Goal: Task Accomplishment & Management: Manage account settings

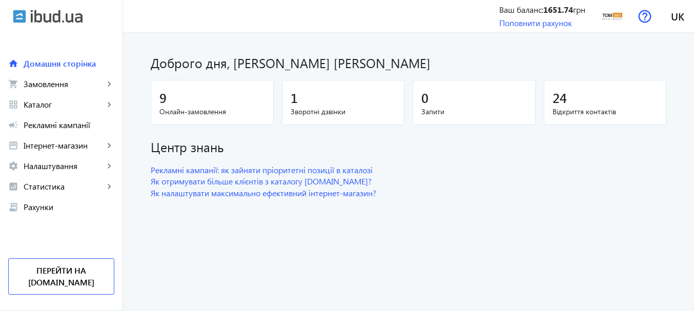
click at [193, 103] on div "9" at bounding box center [212, 98] width 106 height 18
click at [80, 83] on span "Замовлення" at bounding box center [64, 84] width 81 height 10
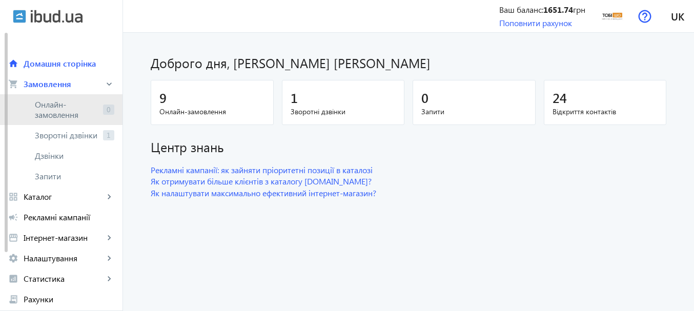
click at [78, 106] on span "Онлайн-замовлення" at bounding box center [67, 109] width 64 height 21
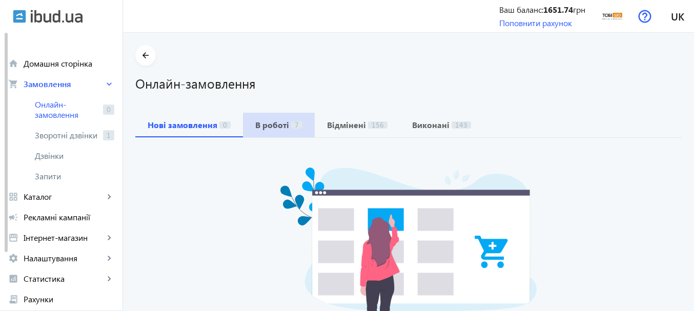
click at [269, 127] on b "В роботі" at bounding box center [272, 125] width 34 height 8
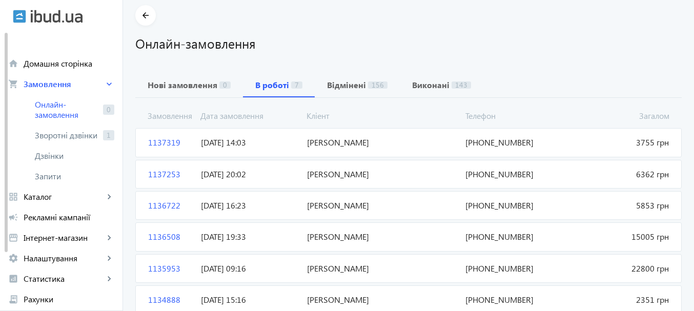
scroll to position [112, 0]
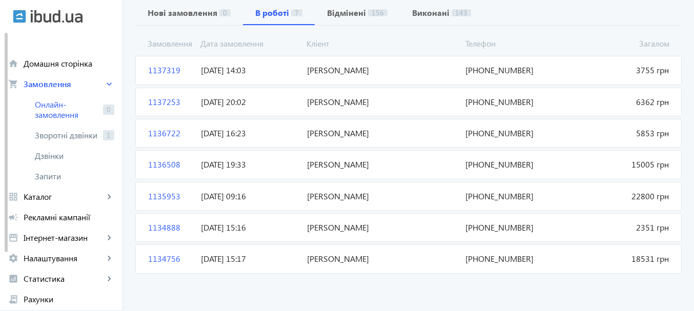
click at [187, 128] on mat-card "1136722 [PERSON_NAME] 5853 грн [DATE] 16:23 [PHONE_NUMBER]" at bounding box center [408, 133] width 547 height 29
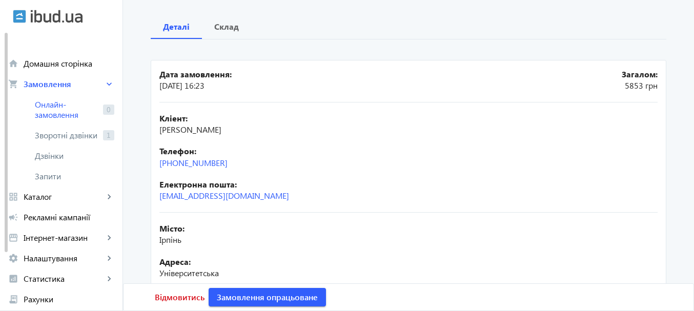
scroll to position [103, 0]
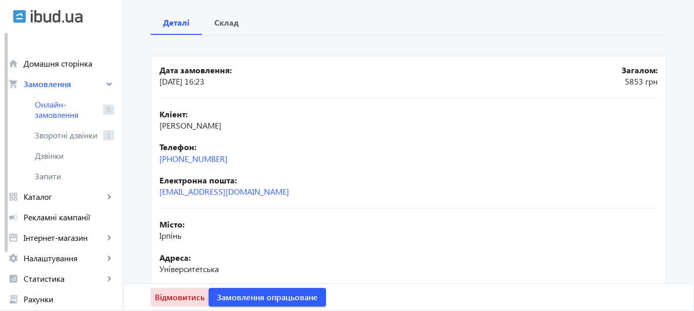
click at [176, 295] on span "Відмовитись" at bounding box center [180, 297] width 50 height 11
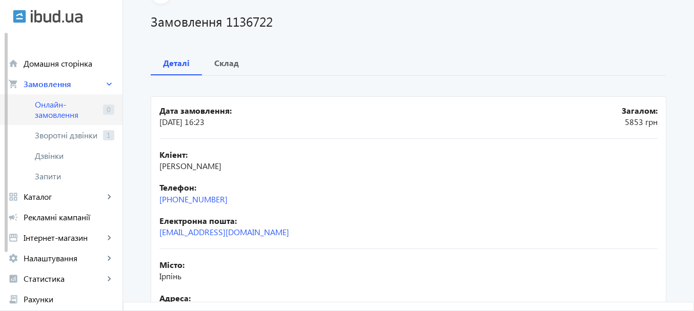
scroll to position [0, 0]
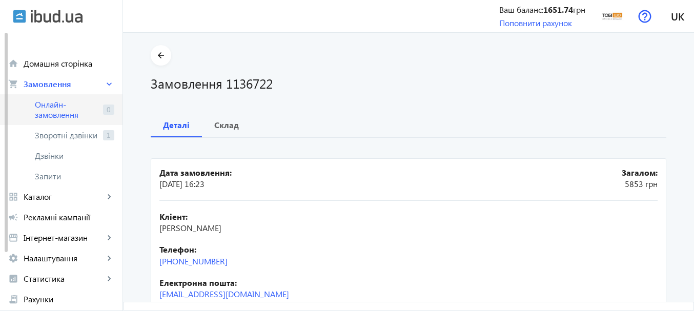
click at [72, 113] on span "Онлайн-замовлення" at bounding box center [67, 109] width 64 height 21
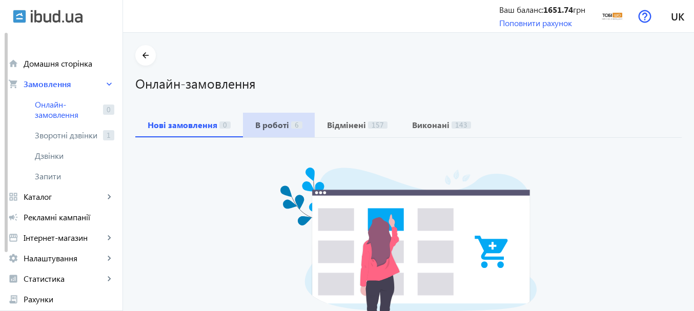
click at [282, 123] on b "В роботі" at bounding box center [272, 125] width 34 height 8
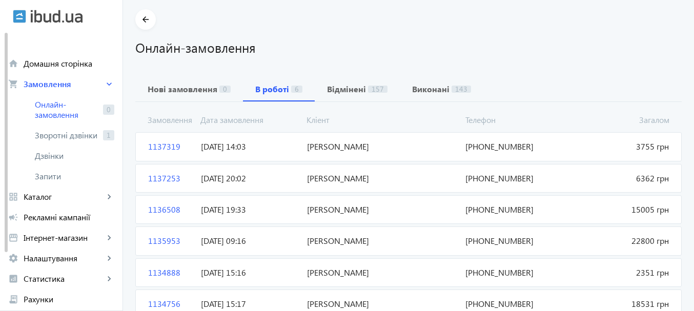
scroll to position [81, 0]
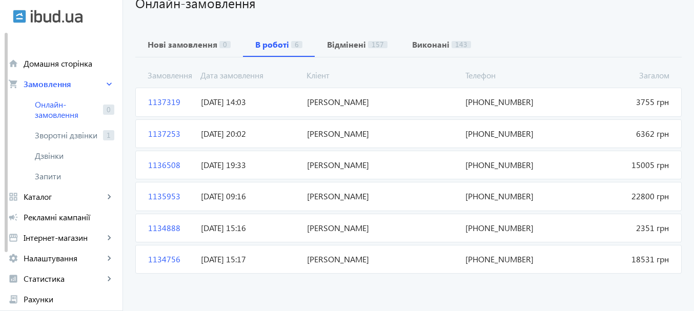
drag, startPoint x: 336, startPoint y: 260, endPoint x: 300, endPoint y: 260, distance: 36.9
click at [300, 260] on mat-card "1134756 [PERSON_NAME] 18531 грн [DATE] 15:17 [PHONE_NUMBER]" at bounding box center [408, 259] width 547 height 29
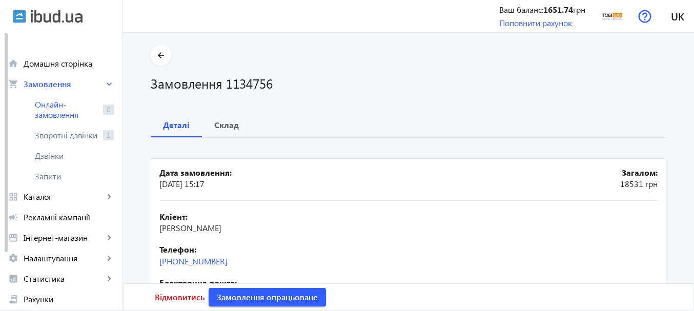
click at [324, 289] on div "Відмовитись Замовлення опрацьоване" at bounding box center [408, 297] width 541 height 27
click at [156, 56] on mat-icon "arrow_back" at bounding box center [161, 55] width 13 height 13
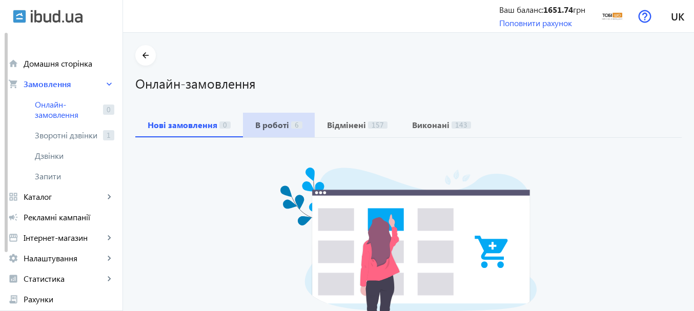
click at [260, 131] on span "В роботі 6" at bounding box center [278, 125] width 47 height 25
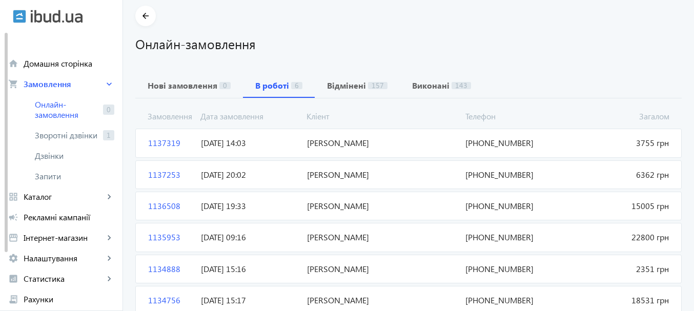
scroll to position [81, 0]
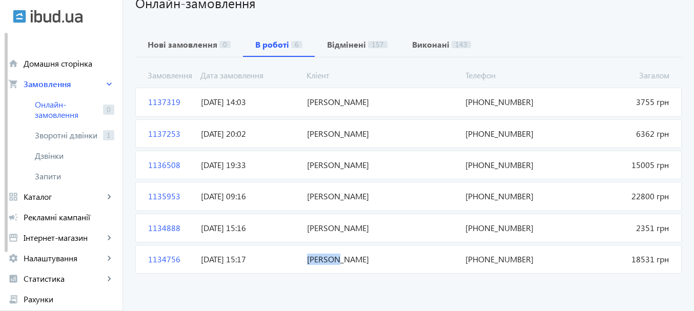
drag, startPoint x: 302, startPoint y: 257, endPoint x: 334, endPoint y: 259, distance: 32.3
click at [334, 259] on span "[PERSON_NAME]" at bounding box center [382, 259] width 159 height 11
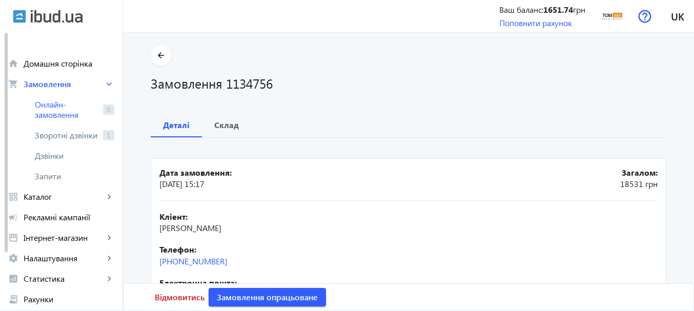
scroll to position [51, 0]
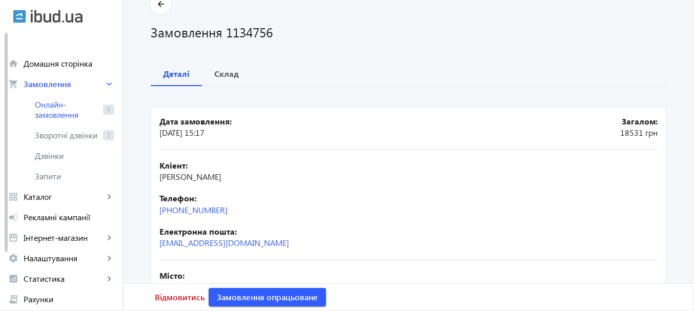
drag, startPoint x: 155, startPoint y: 177, endPoint x: 224, endPoint y: 180, distance: 69.3
click at [224, 180] on mat-card "Дата замовлення: [DATE] 15:17 Загалом: 18531 грн Кліент: [PERSON_NAME] Телефон:…" at bounding box center [409, 289] width 516 height 364
click at [175, 180] on span "[PERSON_NAME]" at bounding box center [190, 176] width 62 height 11
click at [159, 178] on span "[PERSON_NAME]" at bounding box center [190, 176] width 62 height 11
drag, startPoint x: 156, startPoint y: 178, endPoint x: 197, endPoint y: 178, distance: 41.0
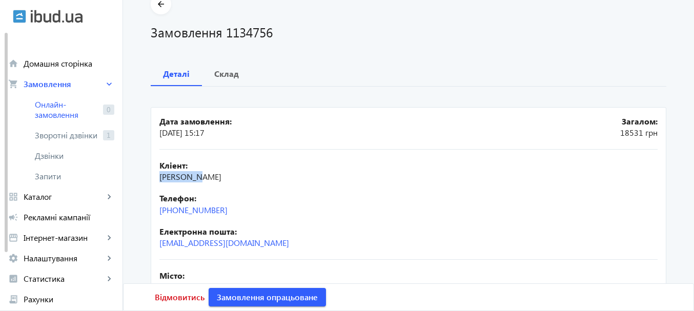
click at [197, 178] on mat-card "Дата замовлення: [DATE] 15:17 Загалом: 18531 грн Кліент: [PERSON_NAME] Телефон:…" at bounding box center [409, 289] width 516 height 364
copy span "Брийовськ"
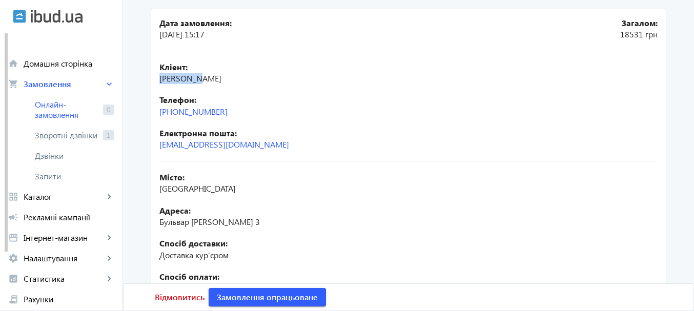
scroll to position [154, 0]
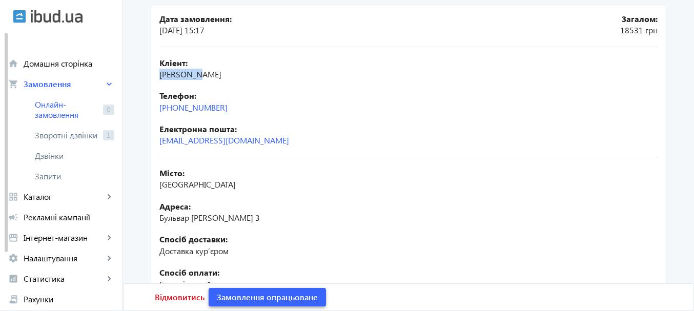
click at [285, 293] on span "Замовлення опрацьоване" at bounding box center [267, 297] width 101 height 11
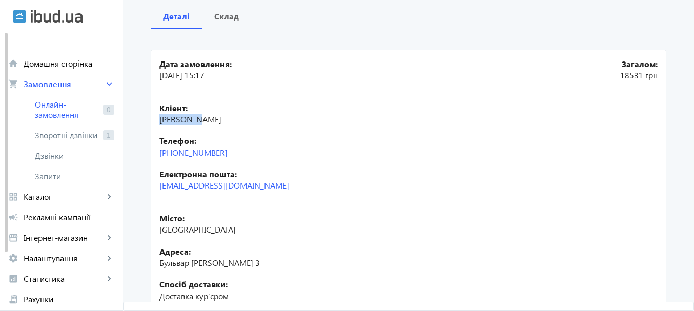
scroll to position [51, 0]
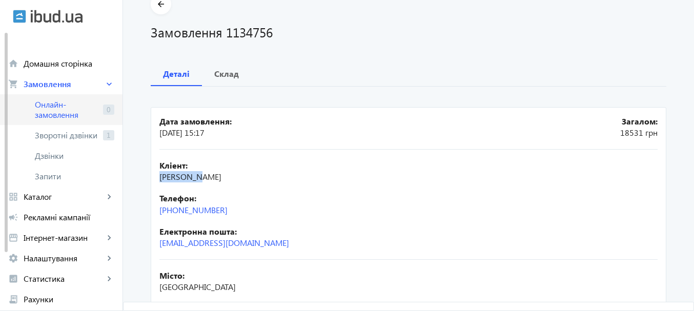
click at [53, 109] on span "Онлайн-замовлення" at bounding box center [67, 109] width 64 height 21
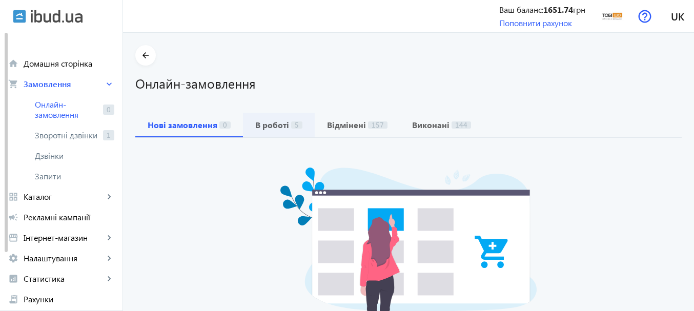
click at [276, 124] on b "В роботі" at bounding box center [272, 125] width 34 height 8
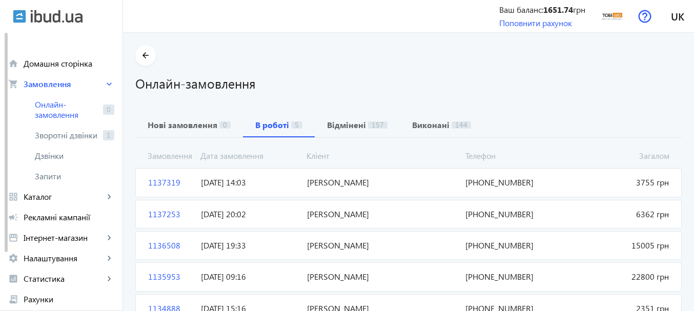
scroll to position [49, 0]
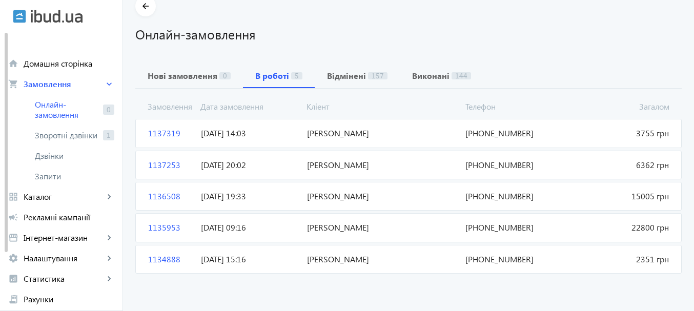
click at [297, 257] on span "[DATE] 15:16" at bounding box center [250, 259] width 106 height 11
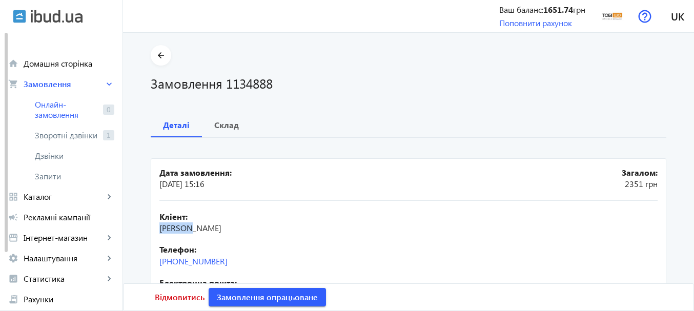
drag, startPoint x: 155, startPoint y: 228, endPoint x: 188, endPoint y: 234, distance: 32.9
copy span "Нерубащ"
click at [227, 292] on span "Замовлення опрацьоване" at bounding box center [267, 297] width 101 height 11
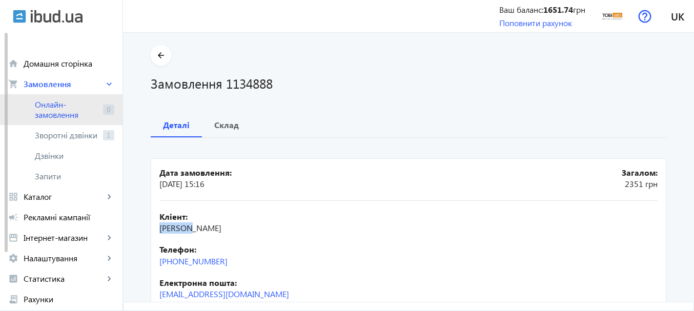
click at [60, 108] on span "Онлайн-замовлення" at bounding box center [67, 109] width 64 height 21
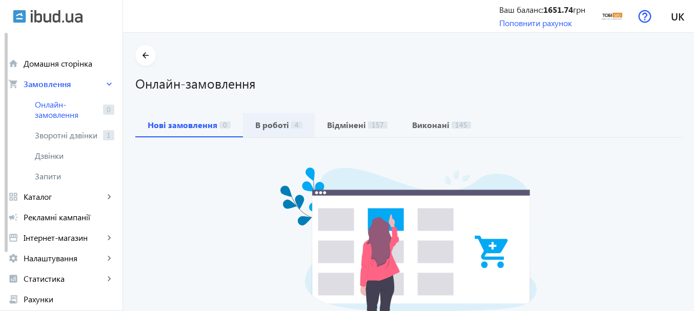
click at [280, 125] on b "В роботі" at bounding box center [272, 125] width 34 height 8
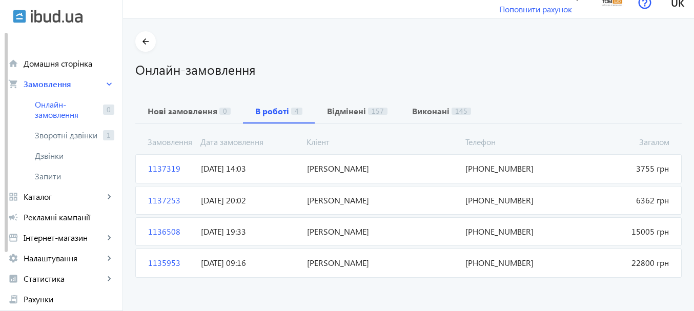
scroll to position [18, 0]
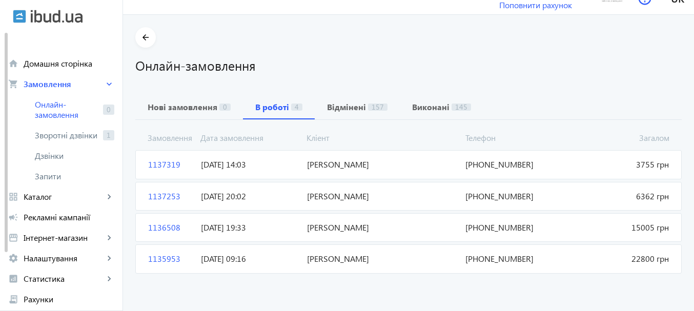
click at [175, 254] on span "1135953" at bounding box center [170, 258] width 53 height 11
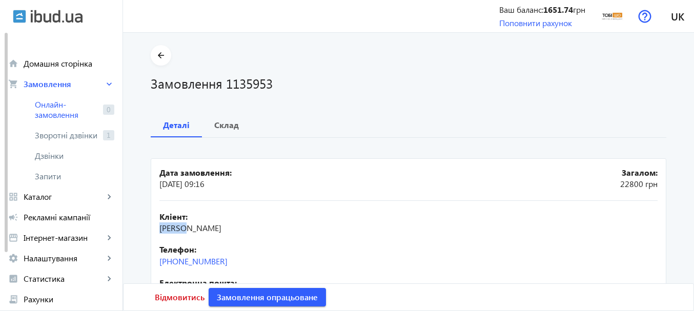
drag, startPoint x: 157, startPoint y: 228, endPoint x: 183, endPoint y: 230, distance: 26.3
click at [183, 230] on span "[PERSON_NAME]" at bounding box center [190, 228] width 62 height 11
copy span "[PERSON_NAME]"
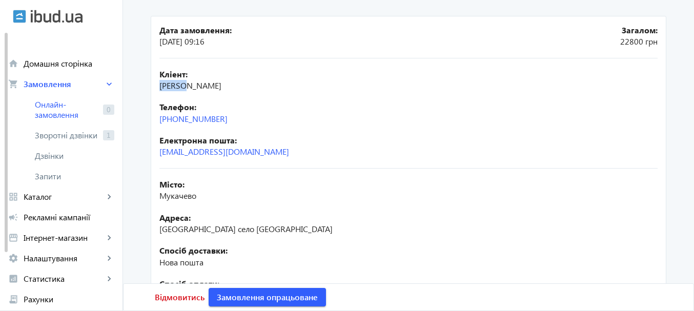
scroll to position [154, 0]
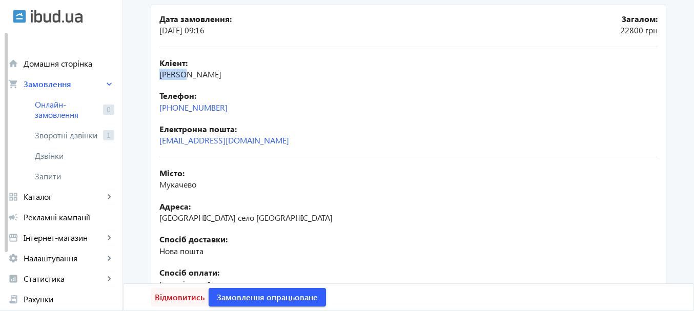
click at [180, 298] on span "Відмовитись" at bounding box center [180, 297] width 50 height 11
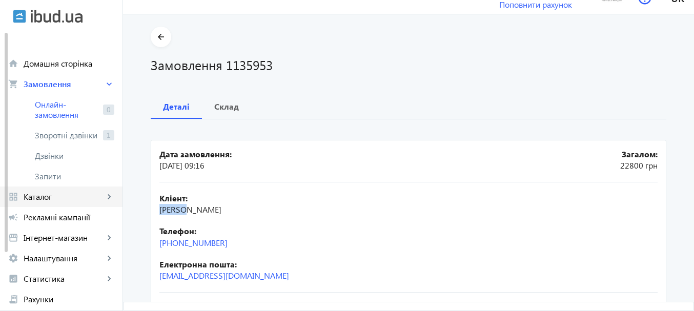
scroll to position [0, 0]
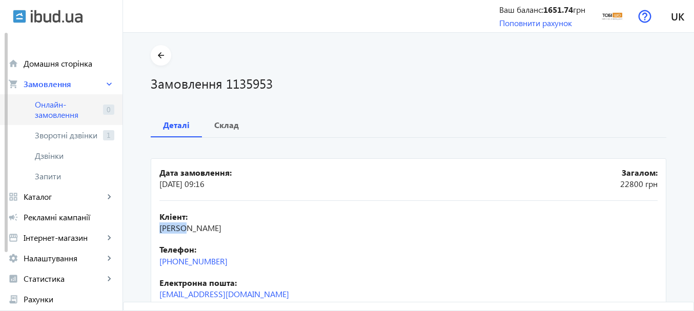
click at [59, 111] on span "Онлайн-замовлення" at bounding box center [67, 109] width 64 height 21
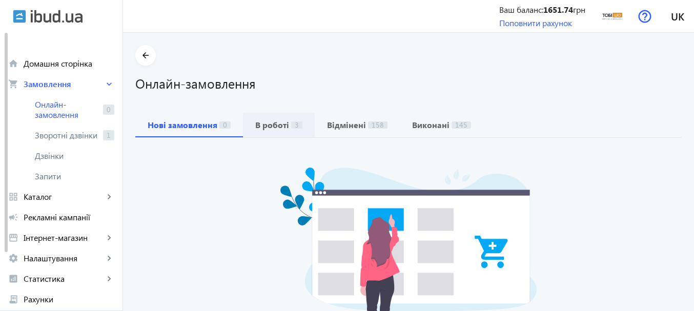
click at [271, 129] on b "В роботі" at bounding box center [272, 125] width 34 height 8
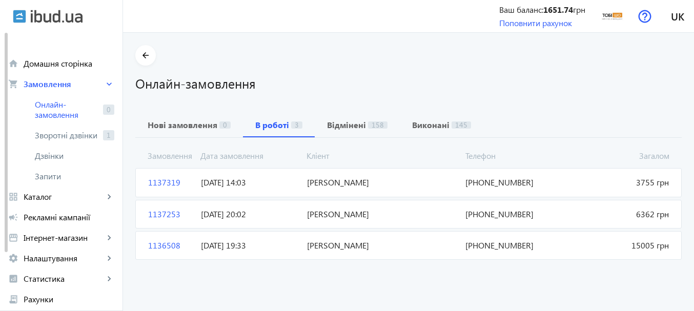
click at [289, 239] on mat-card "1136508 [PERSON_NAME] 15005 грн [DATE] 19:33 [PHONE_NUMBER]" at bounding box center [408, 245] width 547 height 29
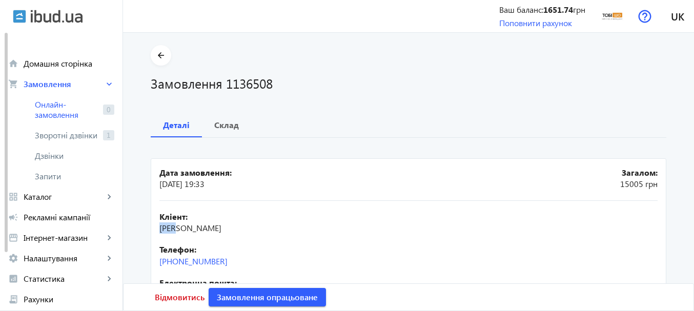
drag, startPoint x: 158, startPoint y: 229, endPoint x: 175, endPoint y: 229, distance: 16.9
click at [175, 229] on span "[PERSON_NAME]" at bounding box center [190, 228] width 62 height 11
copy span "[PERSON_NAME]"
click at [185, 299] on span "Відмовитись" at bounding box center [180, 297] width 50 height 11
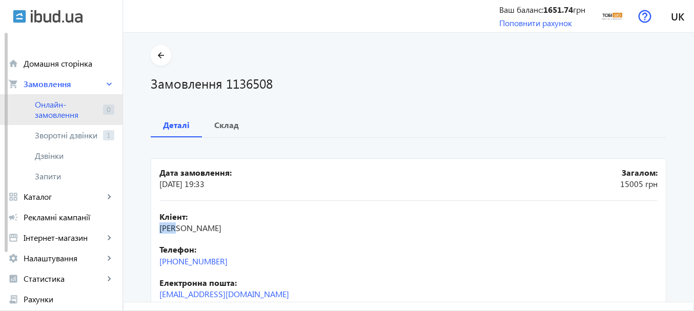
click at [68, 110] on span "Онлайн-замовлення" at bounding box center [67, 109] width 64 height 21
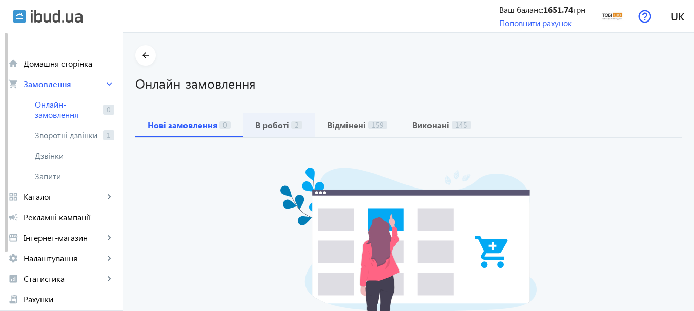
click at [279, 127] on b "В роботі" at bounding box center [272, 125] width 34 height 8
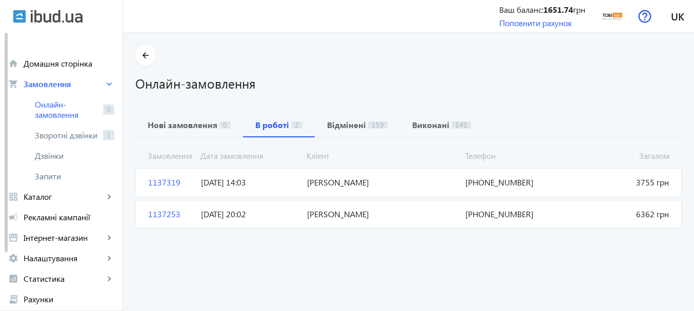
click at [308, 212] on span "[PERSON_NAME]" at bounding box center [382, 214] width 159 height 11
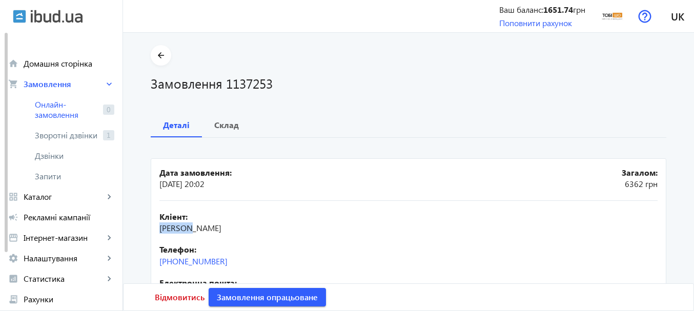
drag, startPoint x: 155, startPoint y: 228, endPoint x: 188, endPoint y: 231, distance: 33.0
copy span "Биковсь"
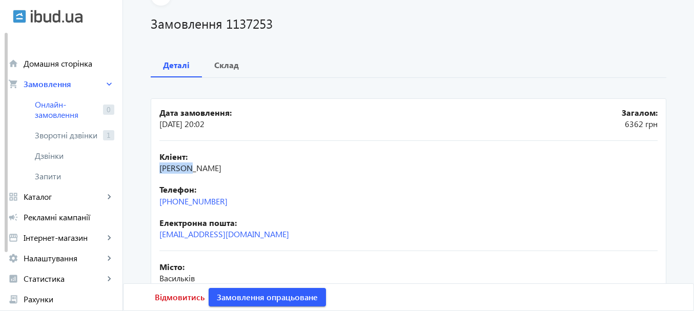
scroll to position [154, 0]
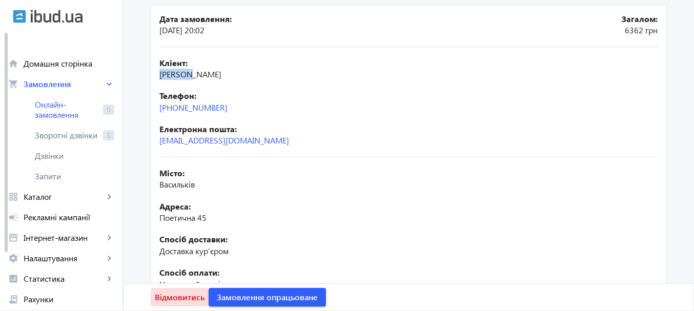
click at [178, 300] on span "Відмовитись" at bounding box center [180, 297] width 50 height 11
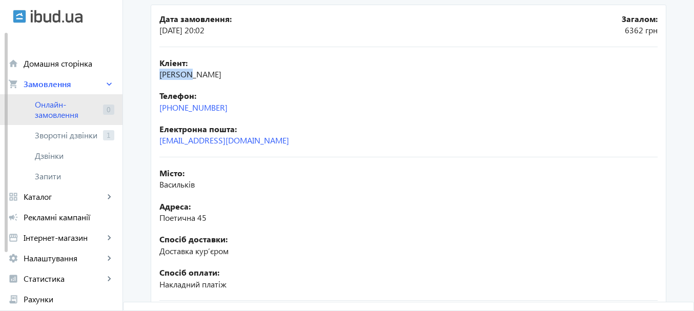
click at [59, 107] on span "Онлайн-замовлення" at bounding box center [67, 109] width 64 height 21
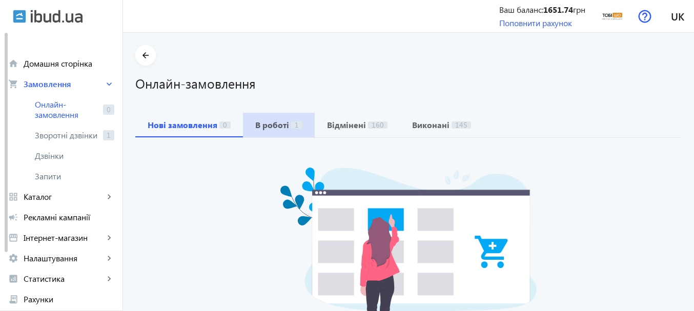
click at [282, 132] on span "В роботі 1" at bounding box center [278, 125] width 47 height 25
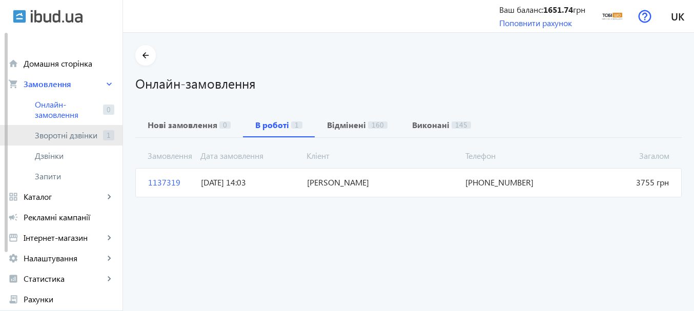
click at [85, 141] on link "Зворотні дзвінки 1" at bounding box center [61, 135] width 123 height 21
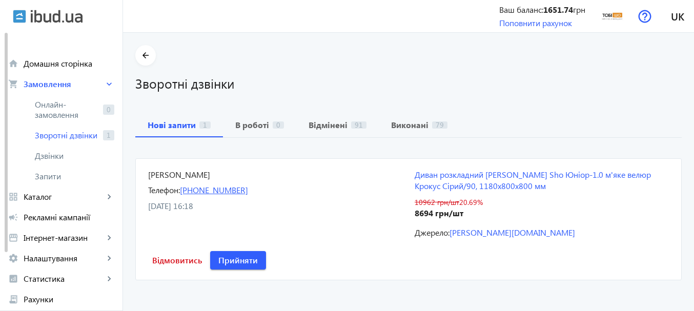
drag, startPoint x: 269, startPoint y: 190, endPoint x: 179, endPoint y: 189, distance: 89.3
click at [179, 189] on div "Телефон: [PHONE_NUMBER]" at bounding box center [275, 190] width 254 height 11
copy link "[PHONE_NUMBER]"
click at [171, 262] on span "Відмовитись" at bounding box center [177, 260] width 50 height 11
